Goal: Share content

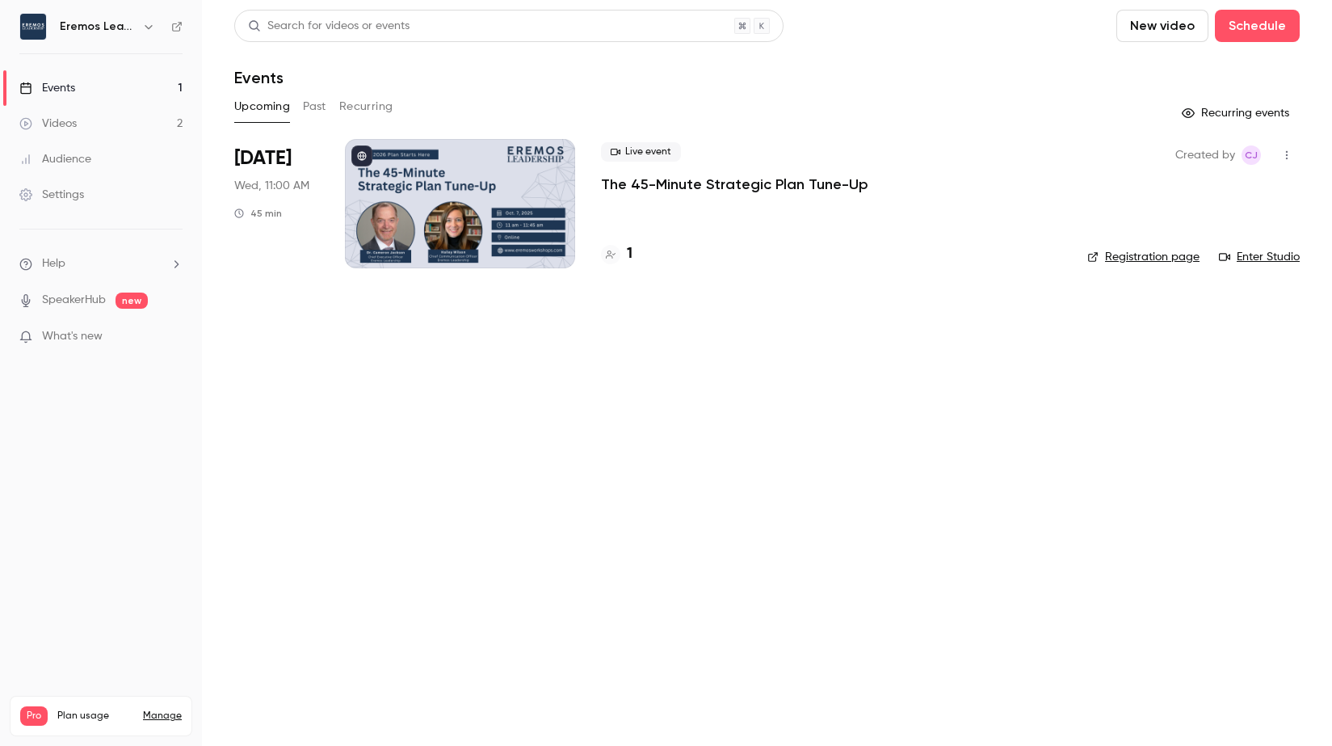
click at [699, 181] on p "The 45-Minute Strategic Plan Tune-Up" at bounding box center [734, 183] width 267 height 19
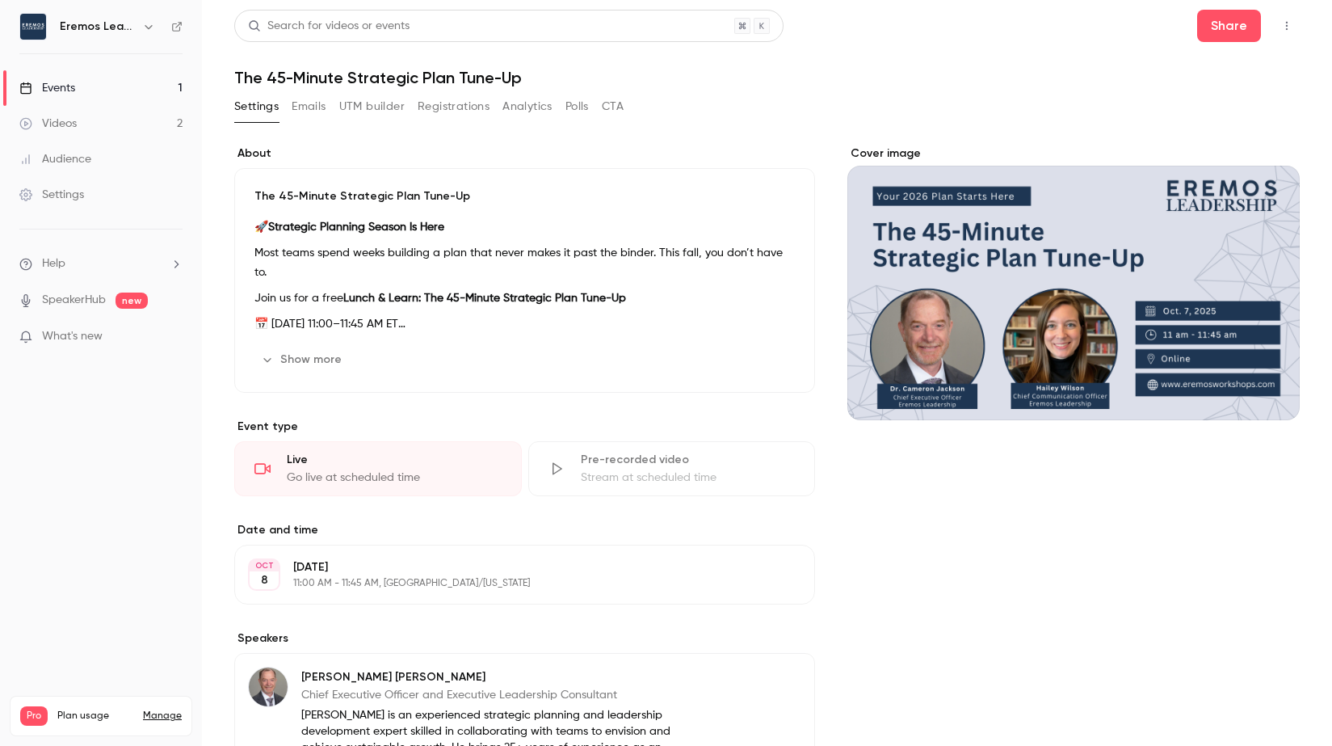
click at [427, 109] on button "Registrations" at bounding box center [454, 107] width 72 height 26
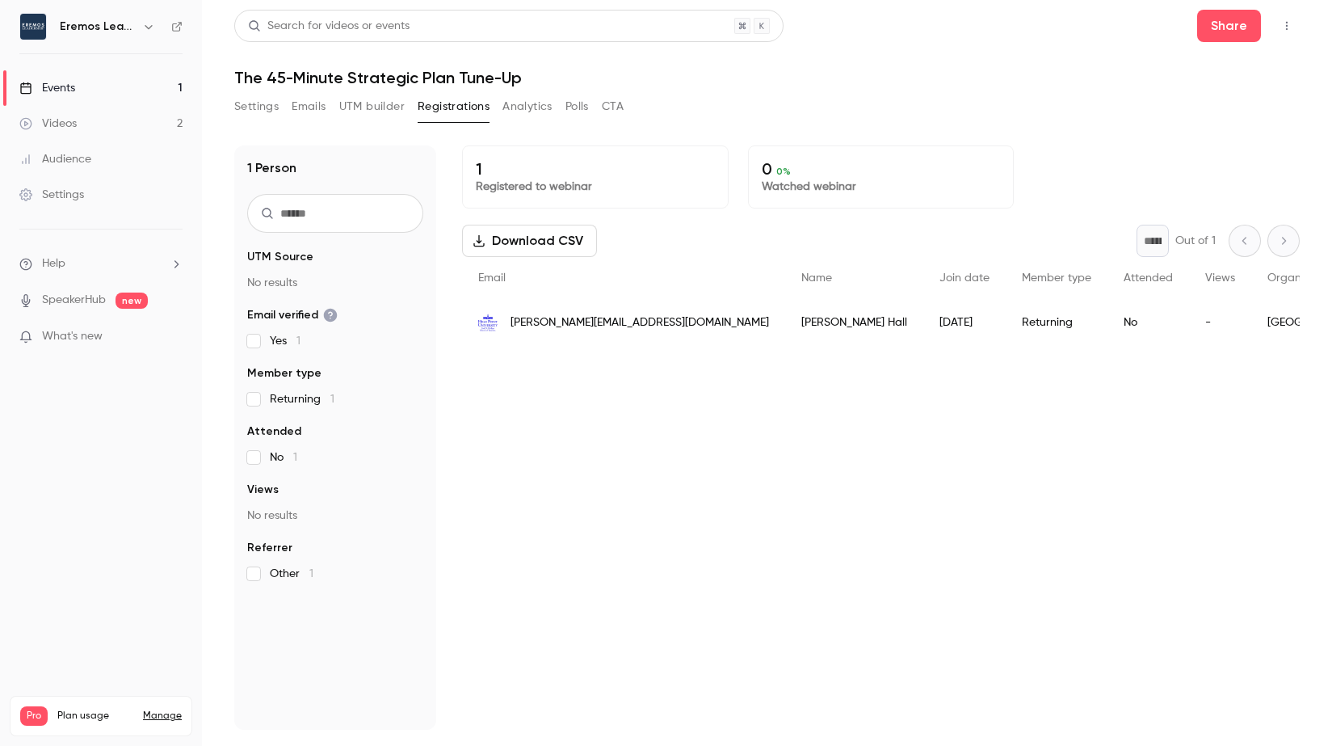
click at [292, 77] on h1 "The 45-Minute Strategic Plan Tune-Up" at bounding box center [766, 77] width 1065 height 19
click at [1220, 33] on button "Share" at bounding box center [1229, 26] width 64 height 32
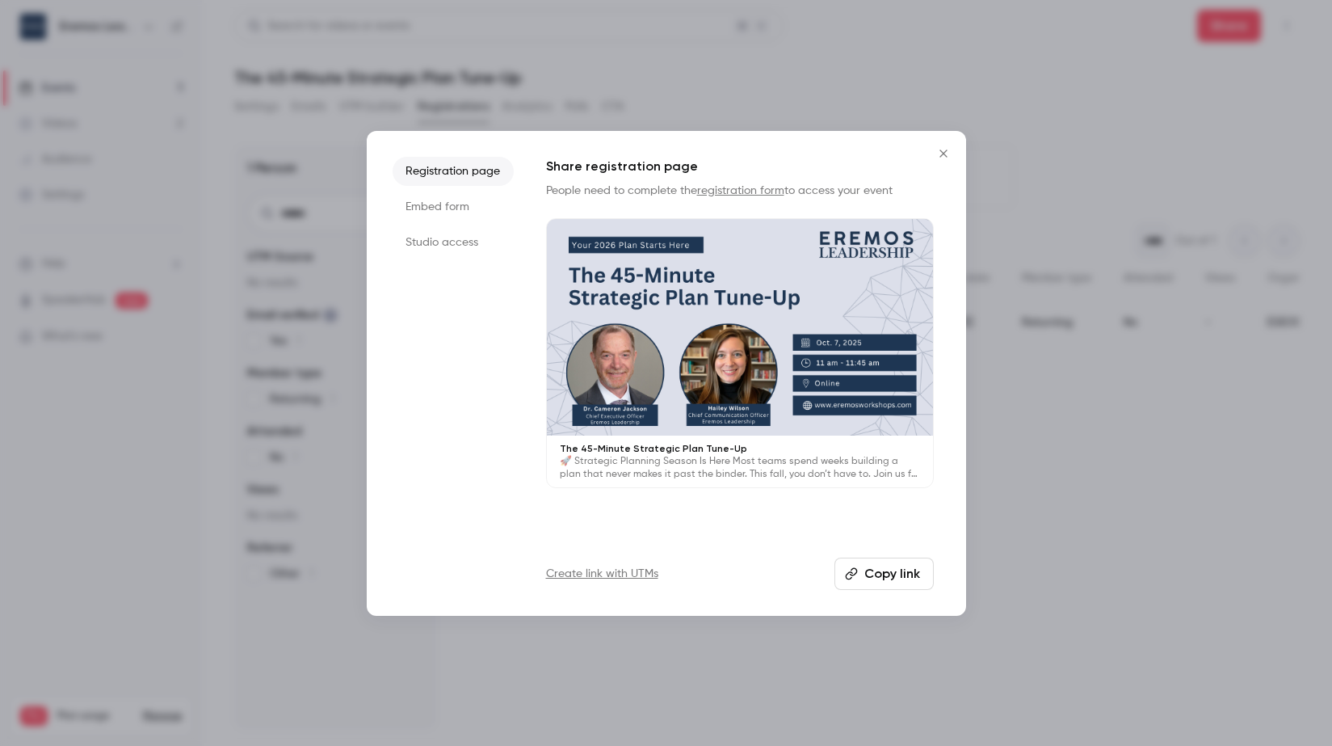
click at [870, 579] on button "Copy link" at bounding box center [883, 573] width 99 height 32
